Goal: Subscribe to service/newsletter

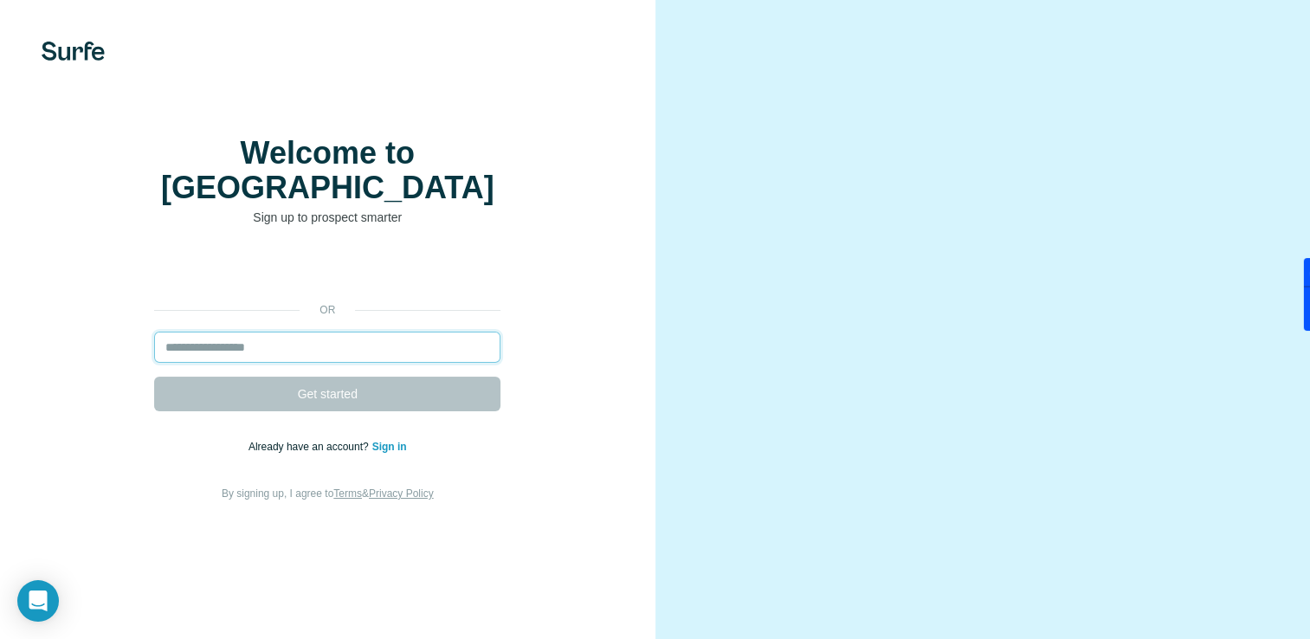
click at [278, 360] on input "email" at bounding box center [327, 347] width 346 height 31
type input "**********"
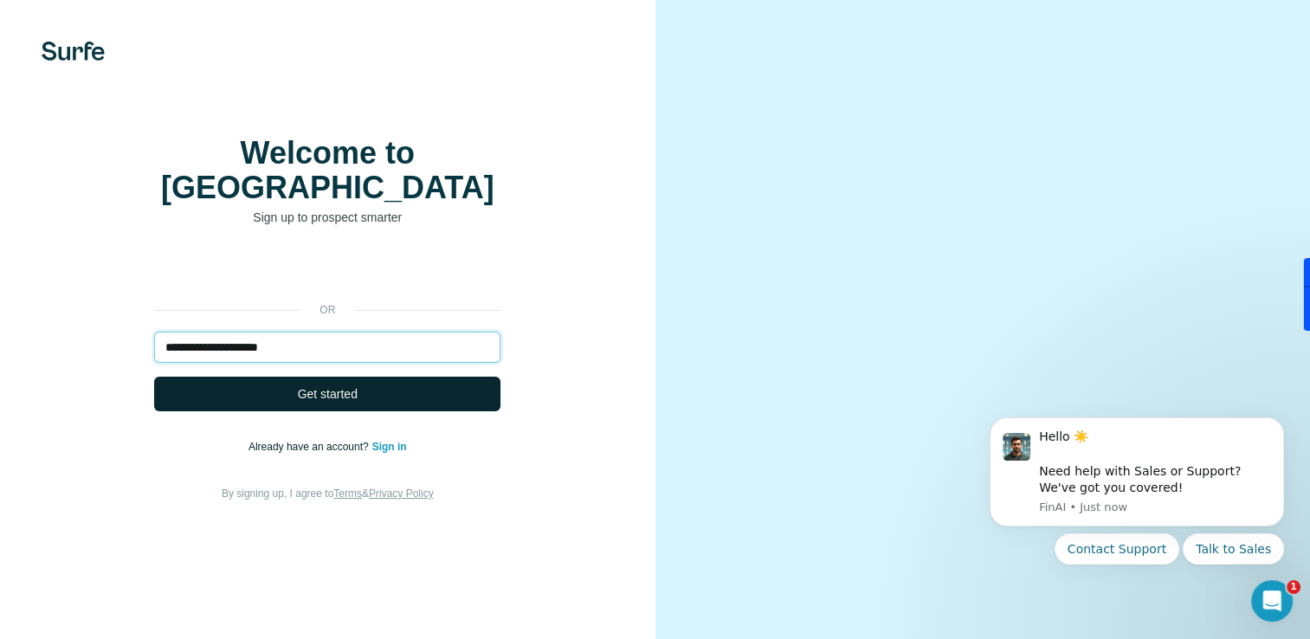
click at [154, 377] on button "Get started" at bounding box center [327, 394] width 346 height 35
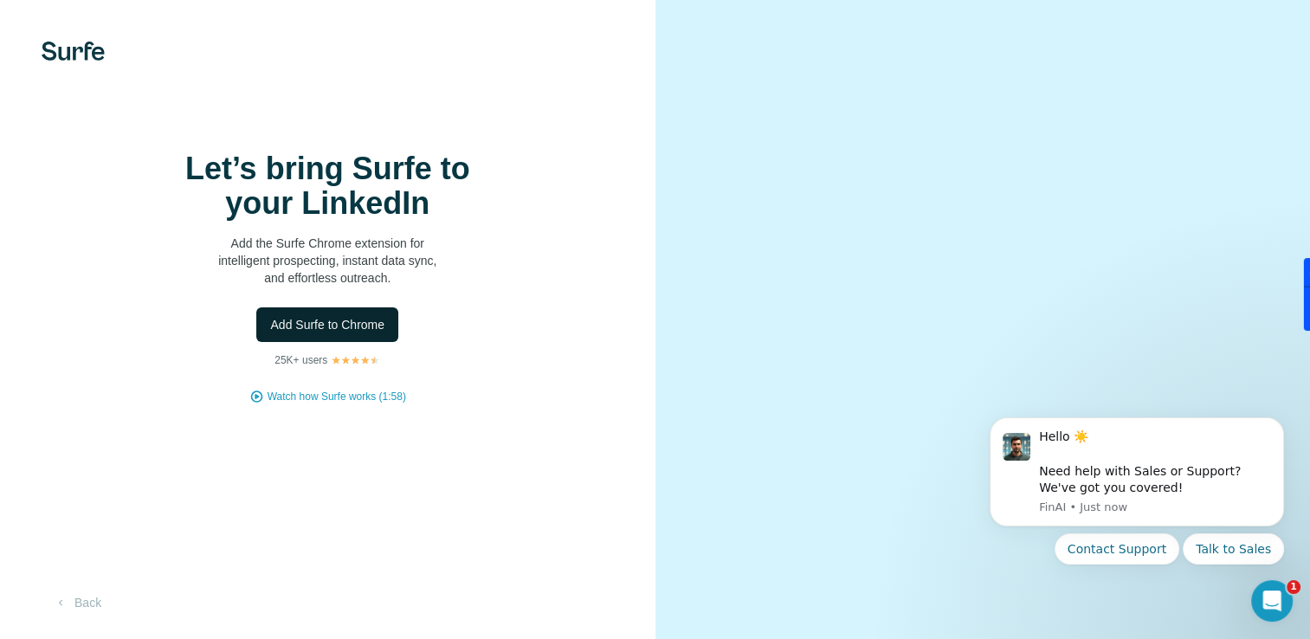
click at [358, 333] on span "Add Surfe to Chrome" at bounding box center [327, 324] width 114 height 17
